Goal: Check status: Check status

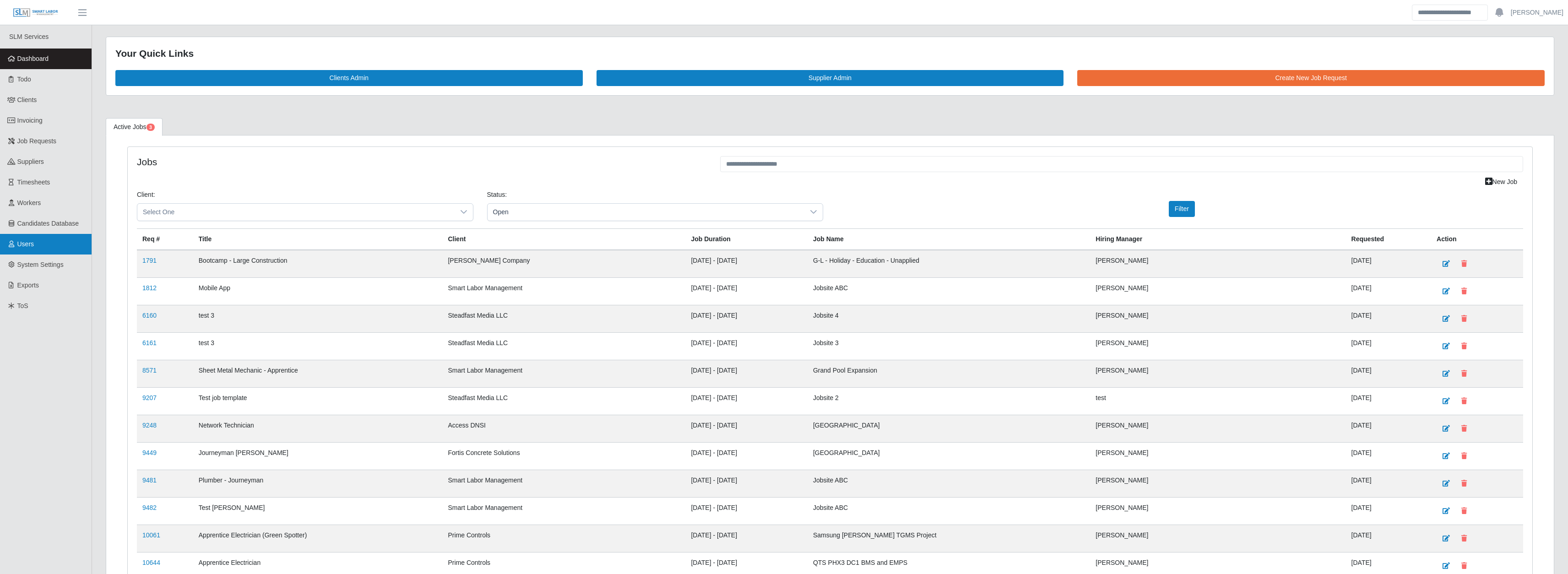
click at [31, 249] on link "Users" at bounding box center [46, 244] width 92 height 21
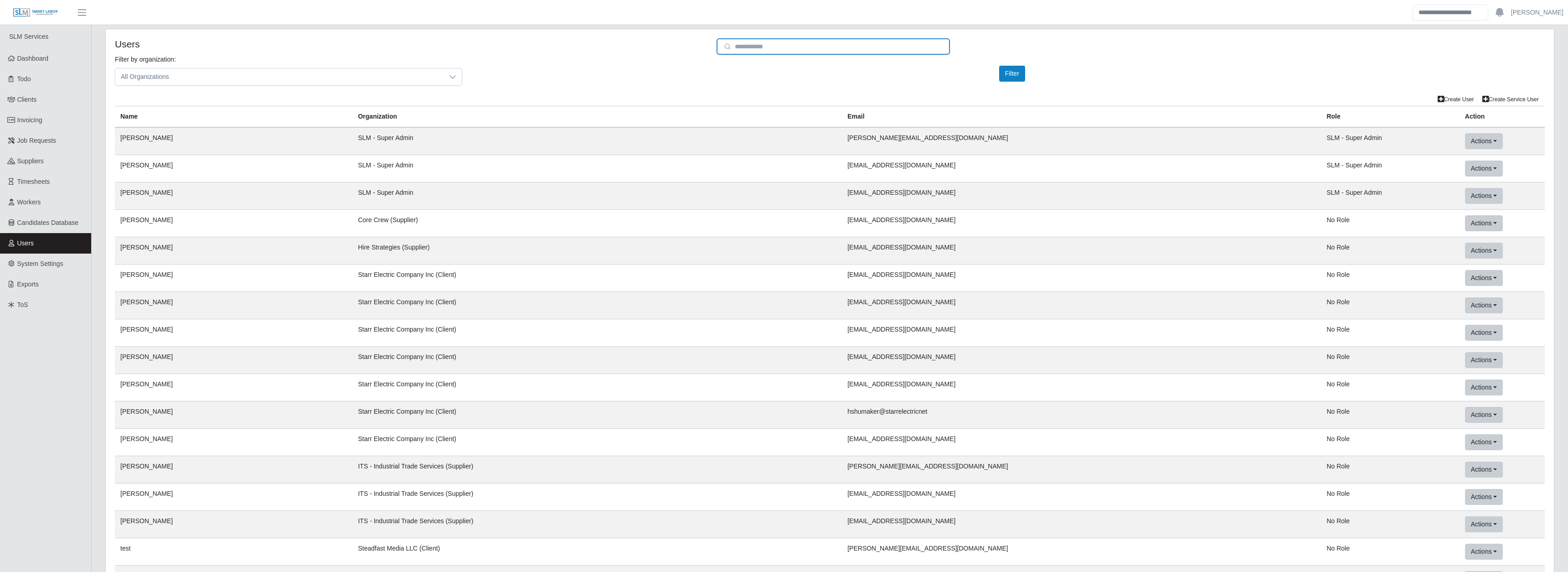
click at [812, 50] on input "email" at bounding box center [833, 46] width 234 height 17
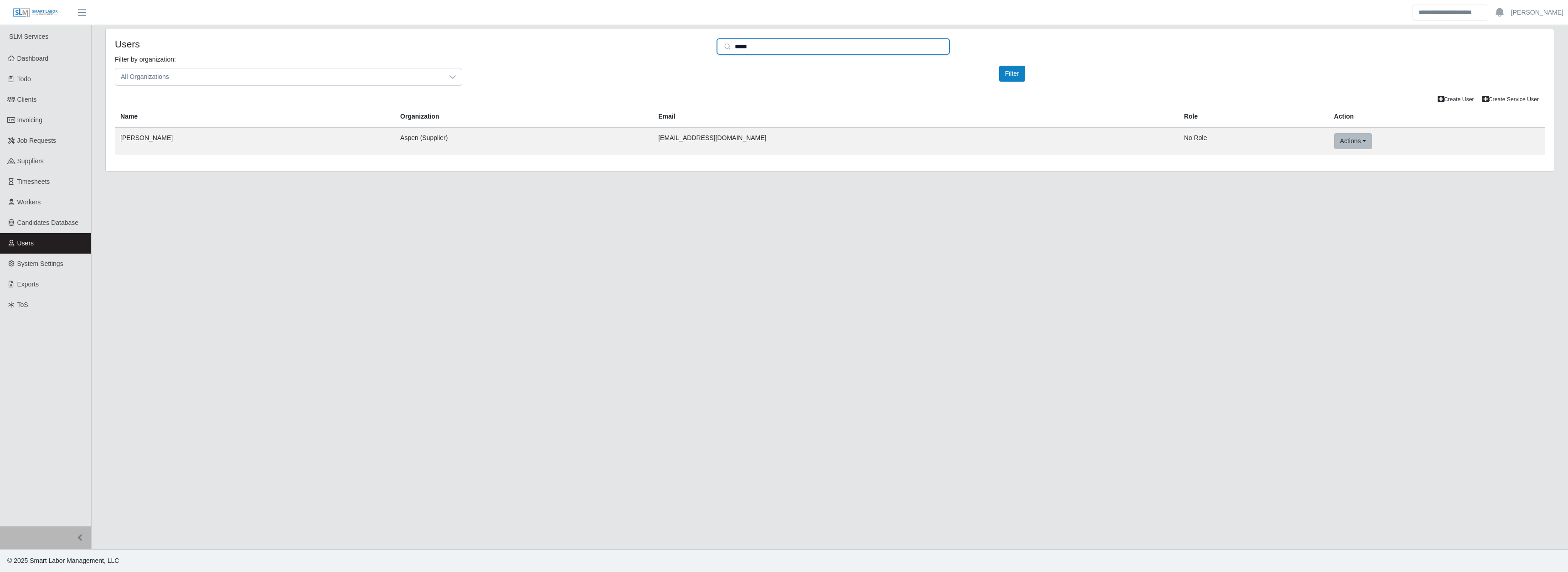
type input "*****"
click at [1334, 141] on button "Actions" at bounding box center [1353, 141] width 38 height 16
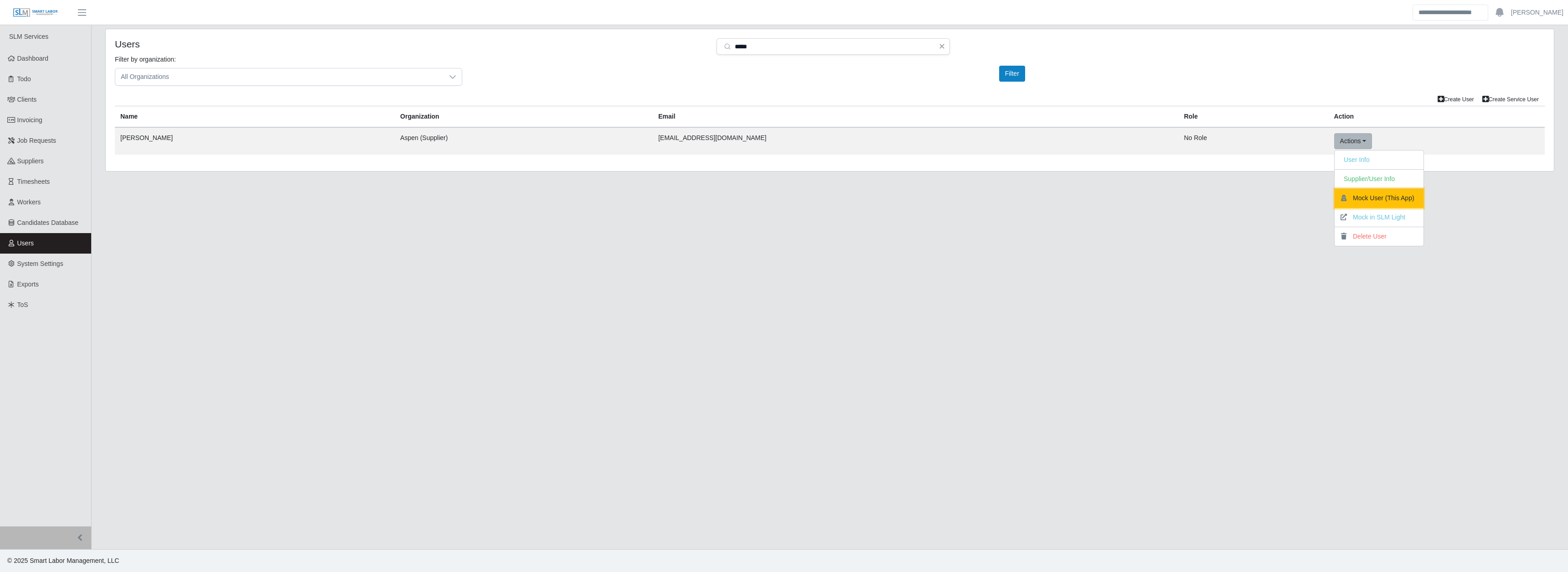
click at [1334, 197] on button "Mock User (This App)" at bounding box center [1378, 198] width 89 height 19
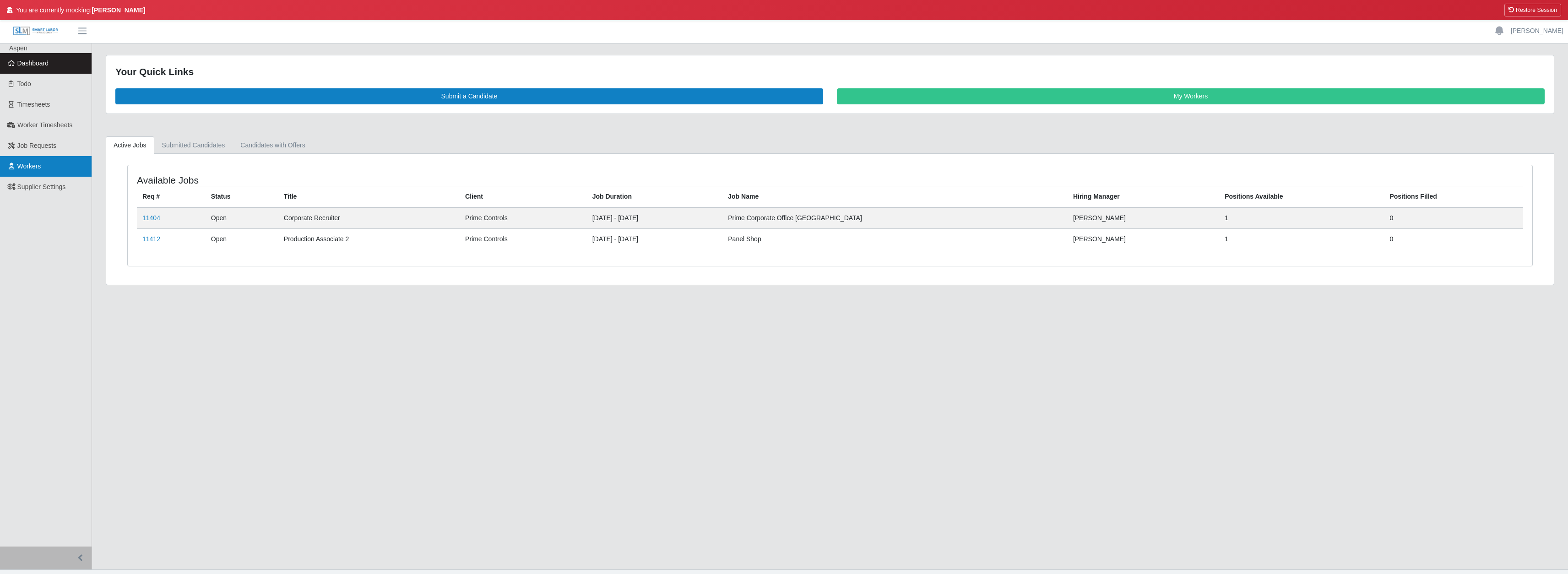
click at [43, 168] on link "Workers" at bounding box center [46, 167] width 92 height 21
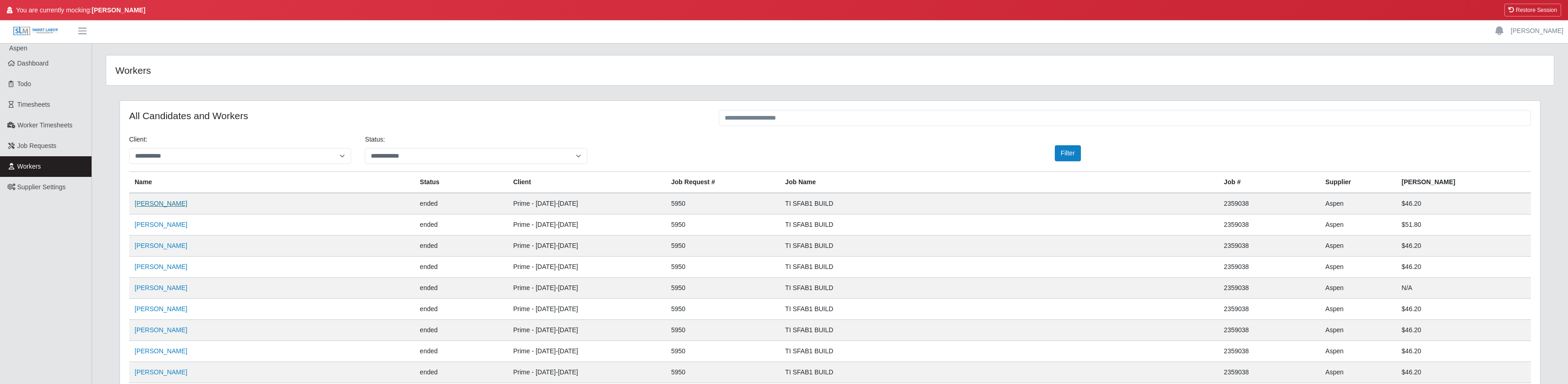
click at [171, 201] on link "Nestor Acevedo" at bounding box center [160, 203] width 53 height 7
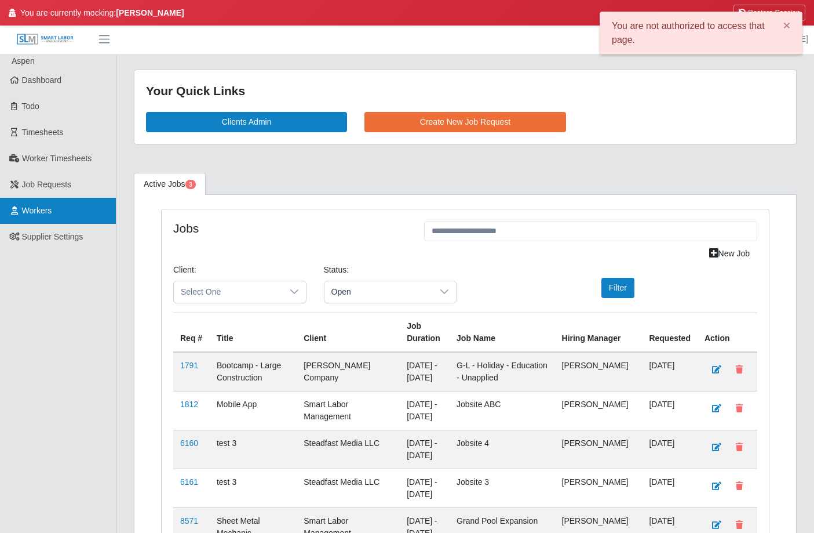
click at [52, 201] on link "Workers" at bounding box center [58, 211] width 116 height 26
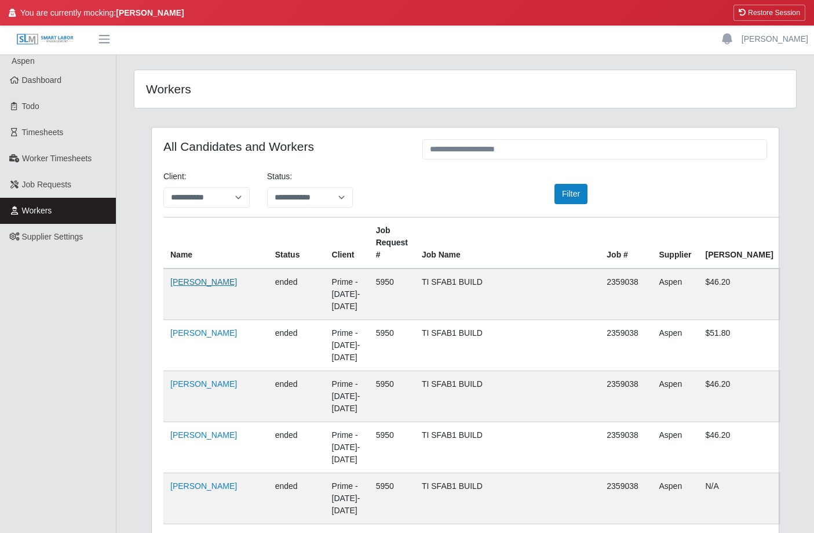
click at [210, 277] on link "Nestor Acevedo" at bounding box center [203, 281] width 67 height 9
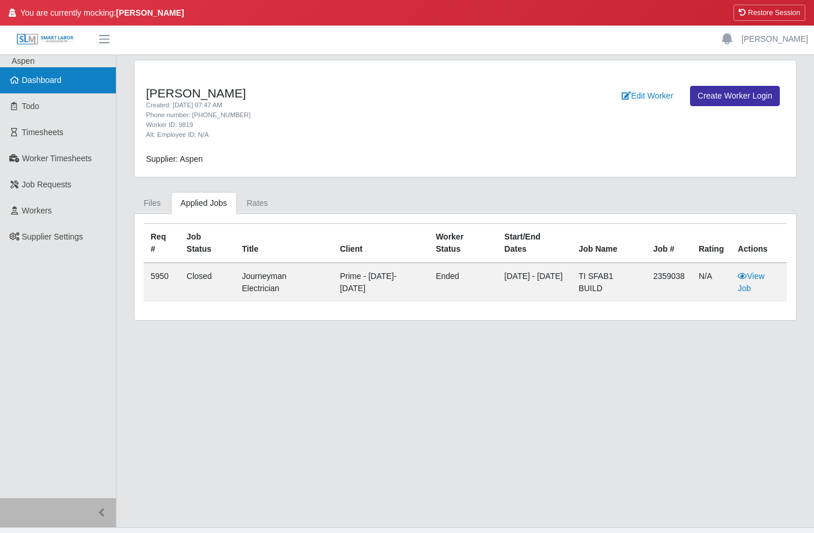
click at [61, 74] on link "Dashboard" at bounding box center [58, 80] width 116 height 26
